Goal: Information Seeking & Learning: Learn about a topic

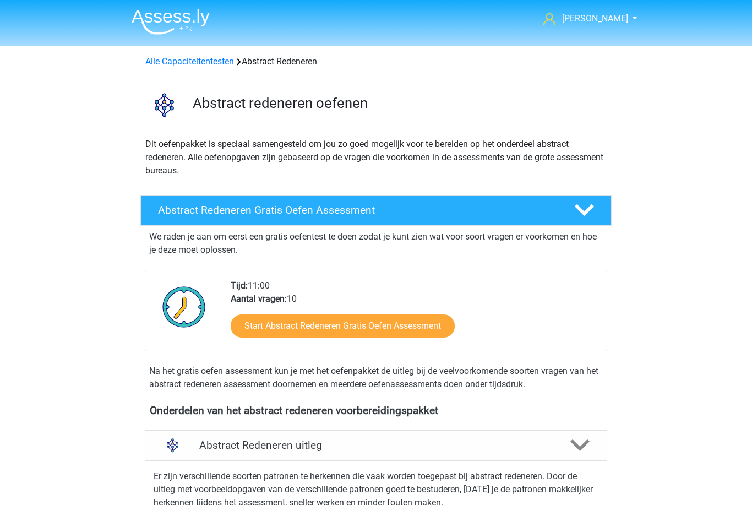
scroll to position [150, 0]
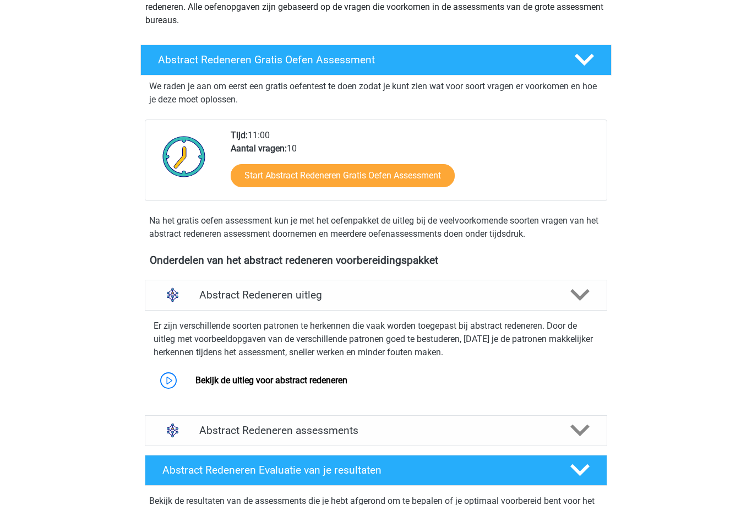
click at [583, 294] on polygon at bounding box center [579, 295] width 19 height 12
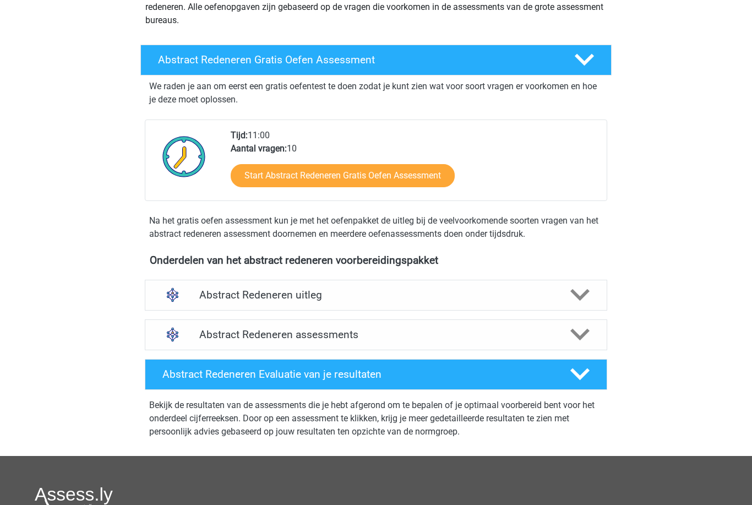
click at [581, 293] on icon at bounding box center [579, 294] width 19 height 19
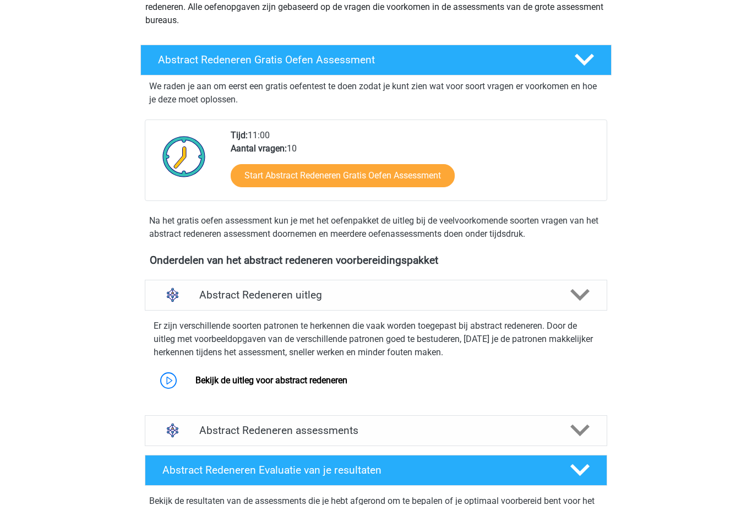
click at [342, 376] on link "Bekijk de uitleg voor abstract redeneren" at bounding box center [271, 380] width 152 height 10
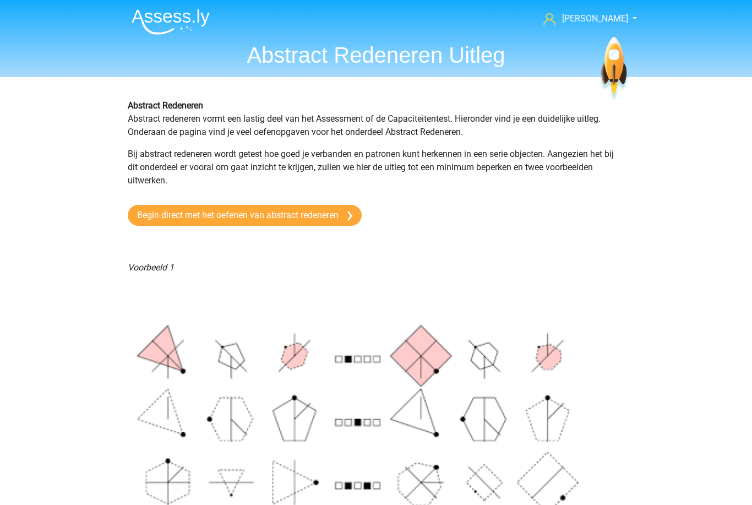
click at [598, 21] on span "[PERSON_NAME]" at bounding box center [595, 18] width 66 height 10
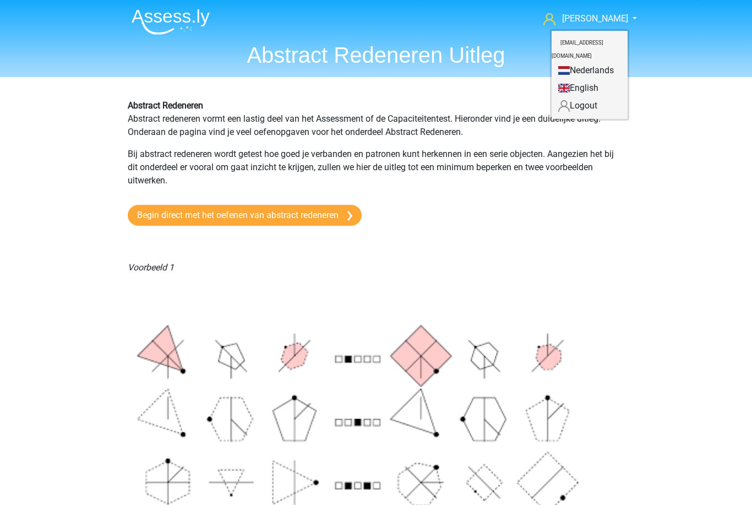
click at [578, 25] on link "[PERSON_NAME]" at bounding box center [584, 18] width 90 height 13
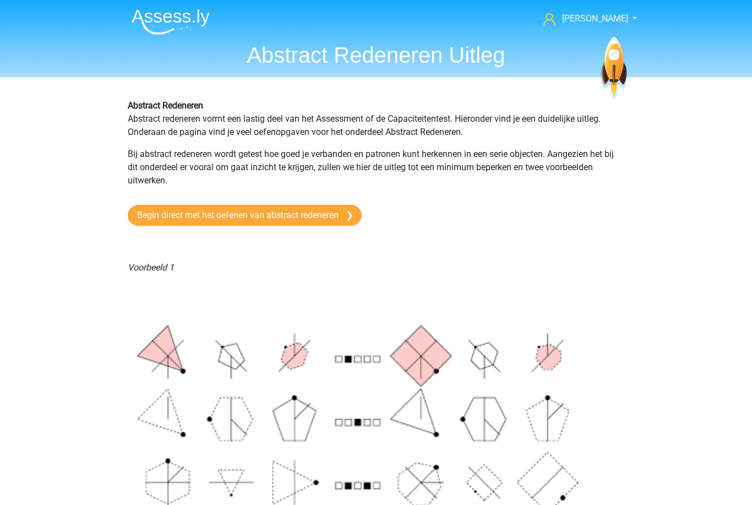
click at [588, 20] on span "[PERSON_NAME]" at bounding box center [595, 18] width 66 height 10
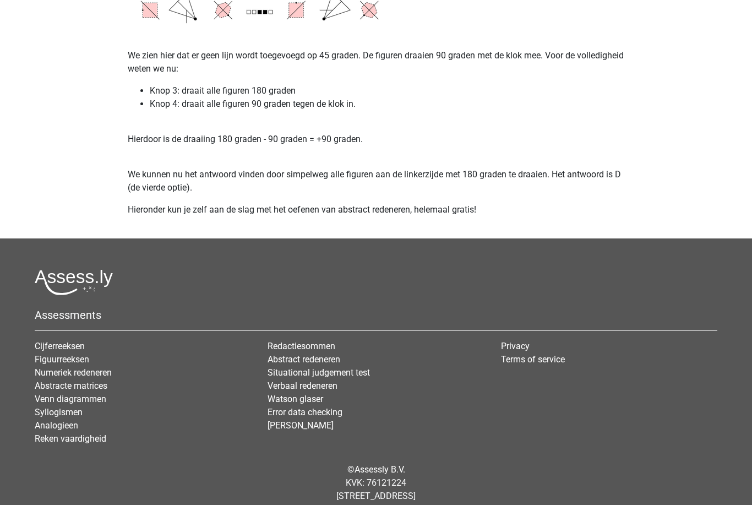
scroll to position [2027, 0]
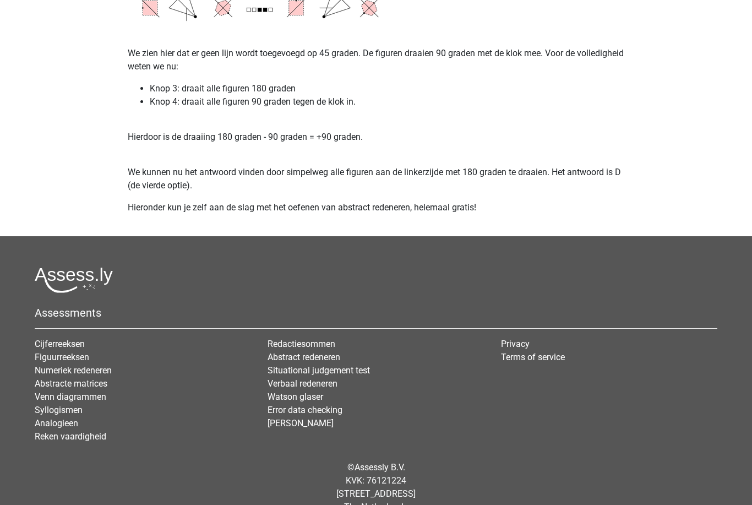
click at [76, 428] on link "Analogieen" at bounding box center [56, 423] width 43 height 10
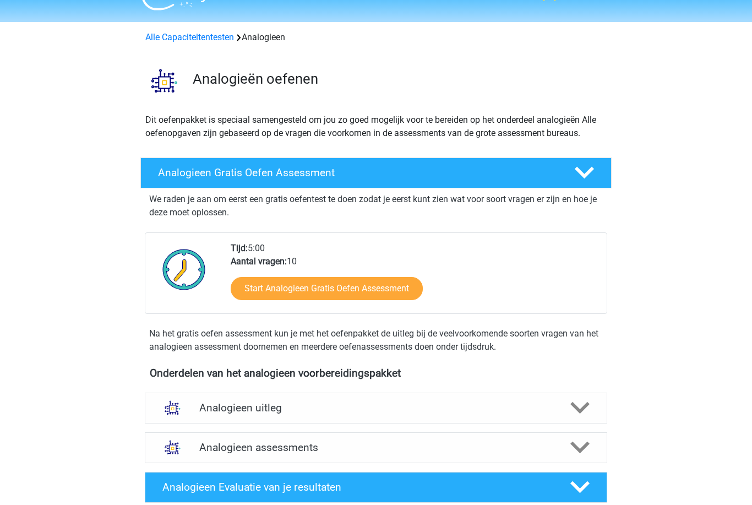
scroll to position [28, 0]
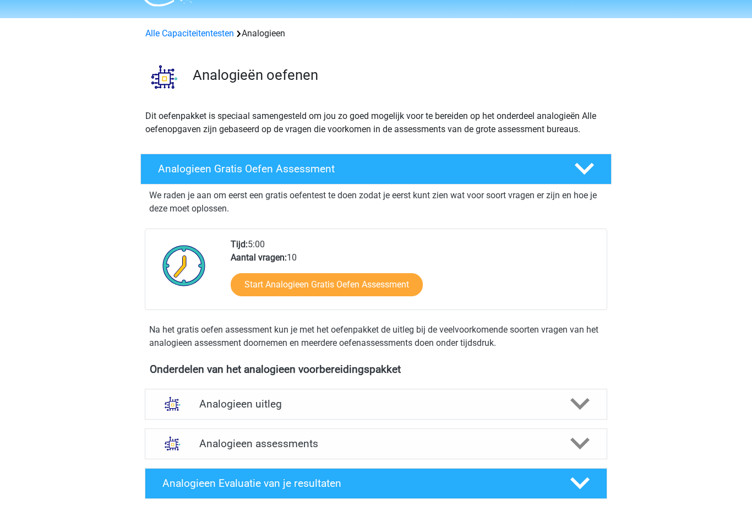
click at [574, 399] on icon at bounding box center [579, 403] width 19 height 19
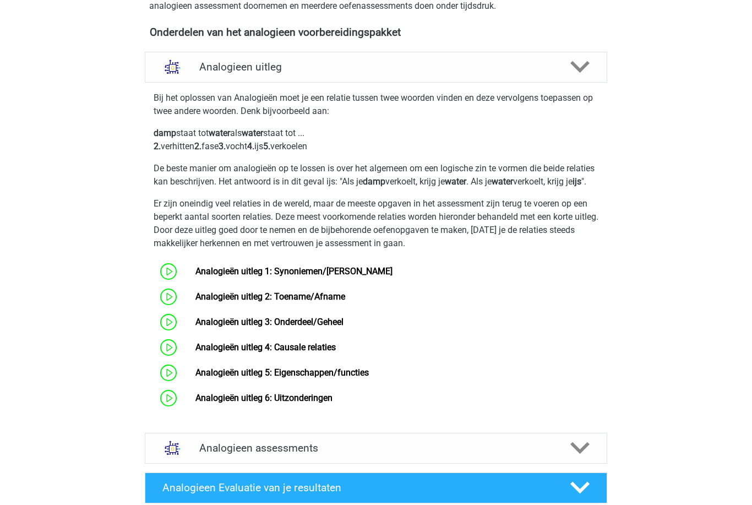
scroll to position [365, 0]
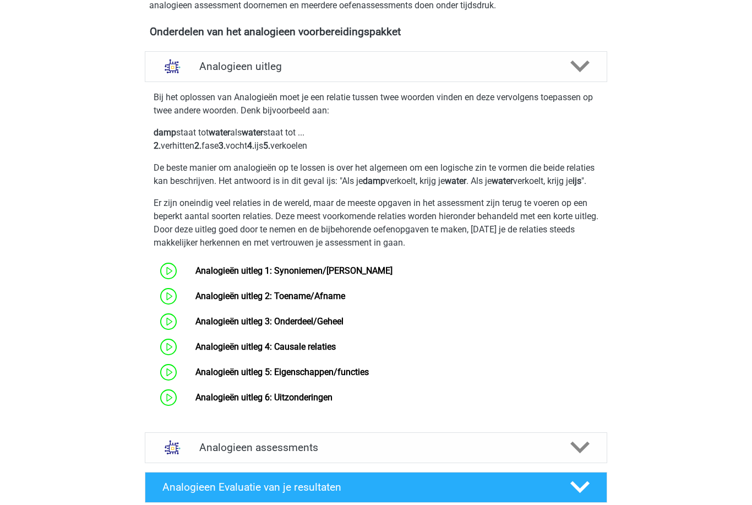
click at [354, 276] on link "Analogieën uitleg 1: Synoniemen/[PERSON_NAME]" at bounding box center [293, 270] width 197 height 10
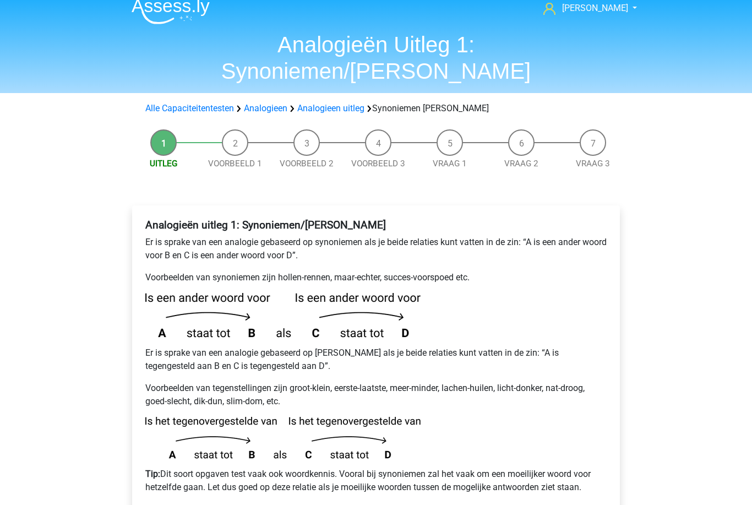
scroll to position [7, 0]
